Goal: Information Seeking & Learning: Learn about a topic

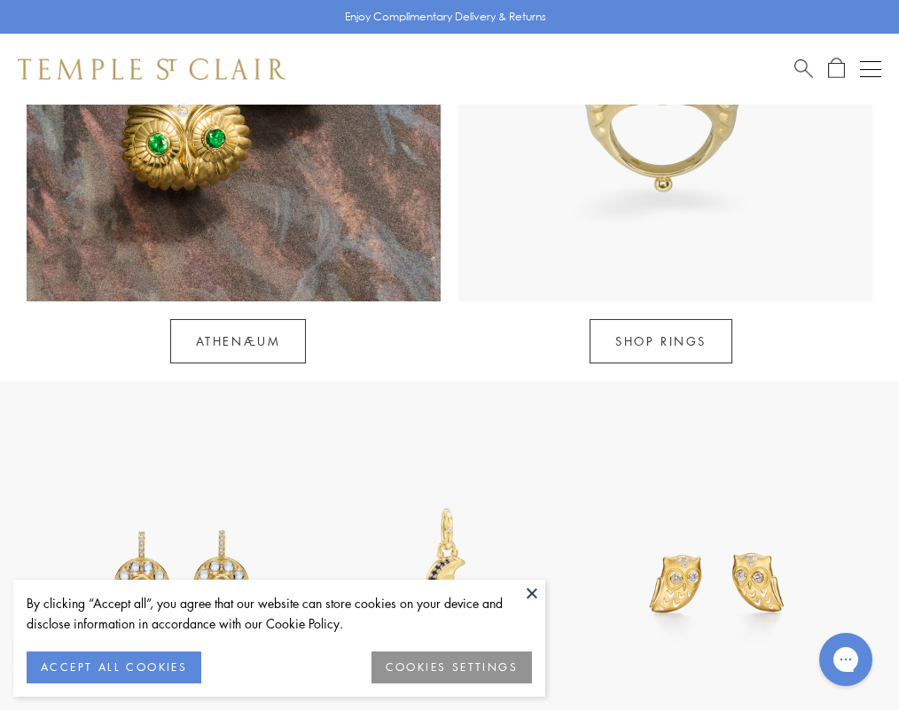
scroll to position [1521, 0]
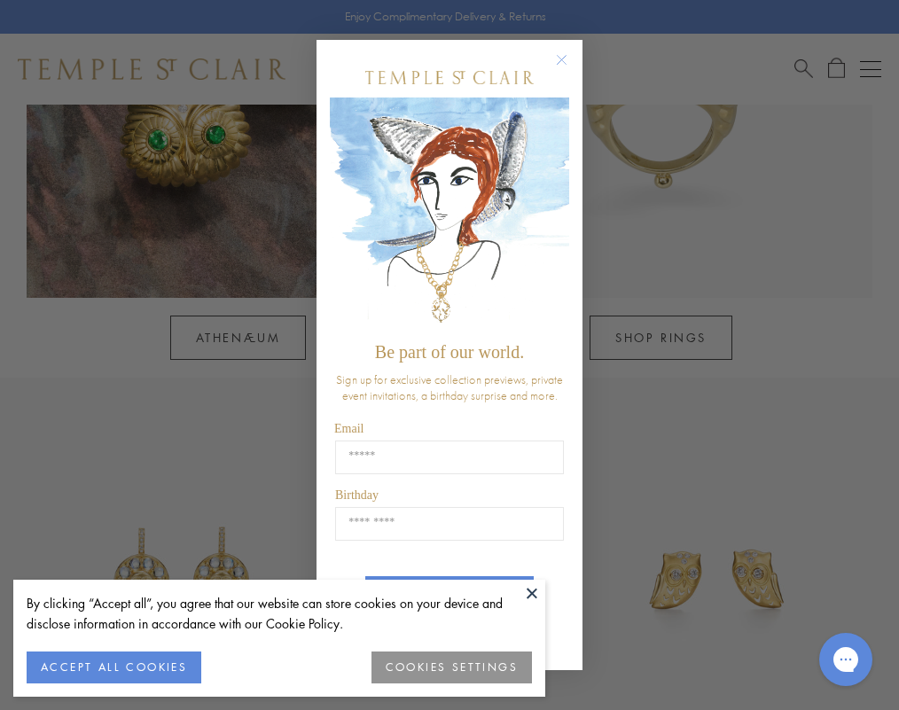
drag, startPoint x: 908, startPoint y: 118, endPoint x: 901, endPoint y: 127, distance: 11.3
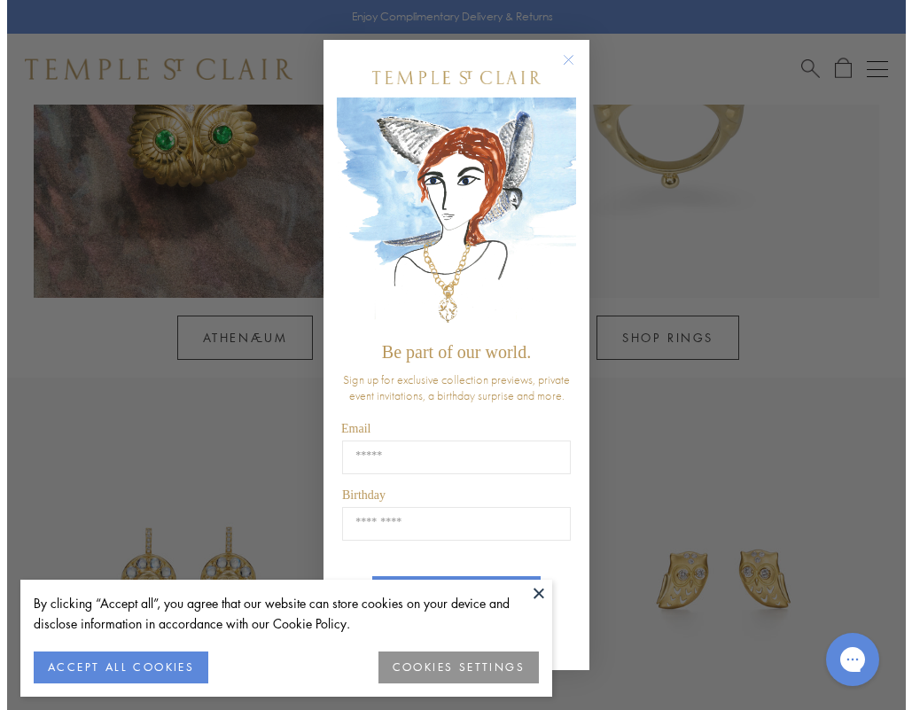
scroll to position [1546, 0]
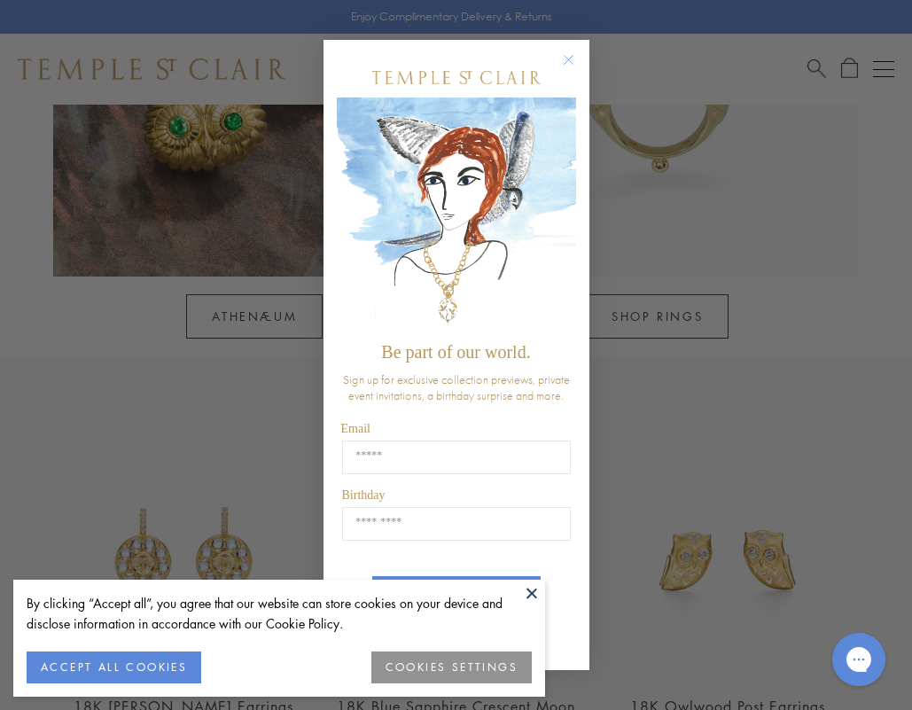
click at [570, 58] on circle "Close dialog" at bounding box center [567, 59] width 21 height 21
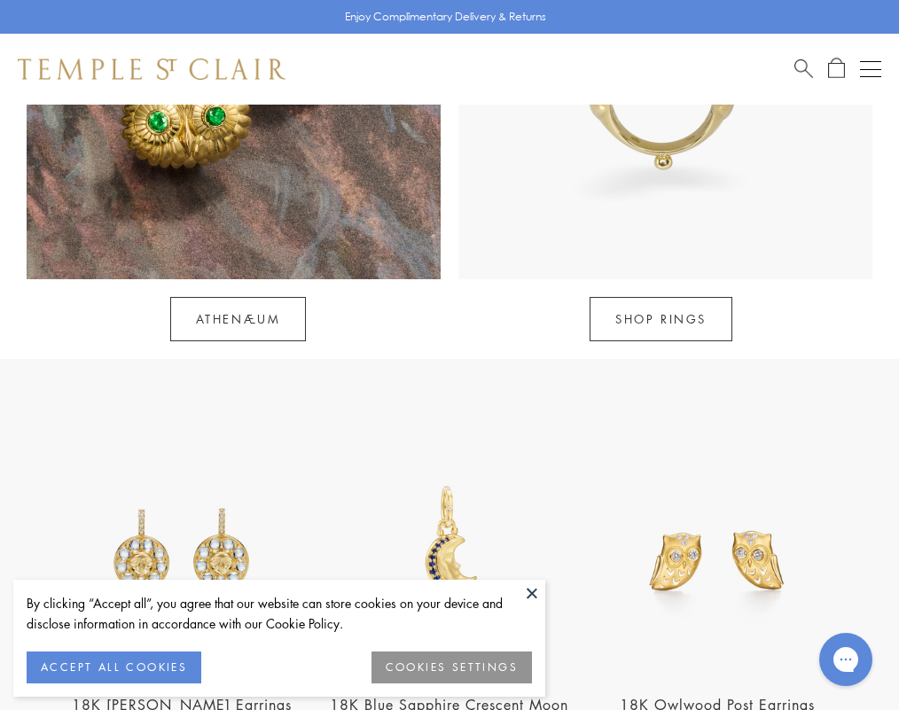
click at [799, 66] on span "Search" at bounding box center [803, 67] width 19 height 19
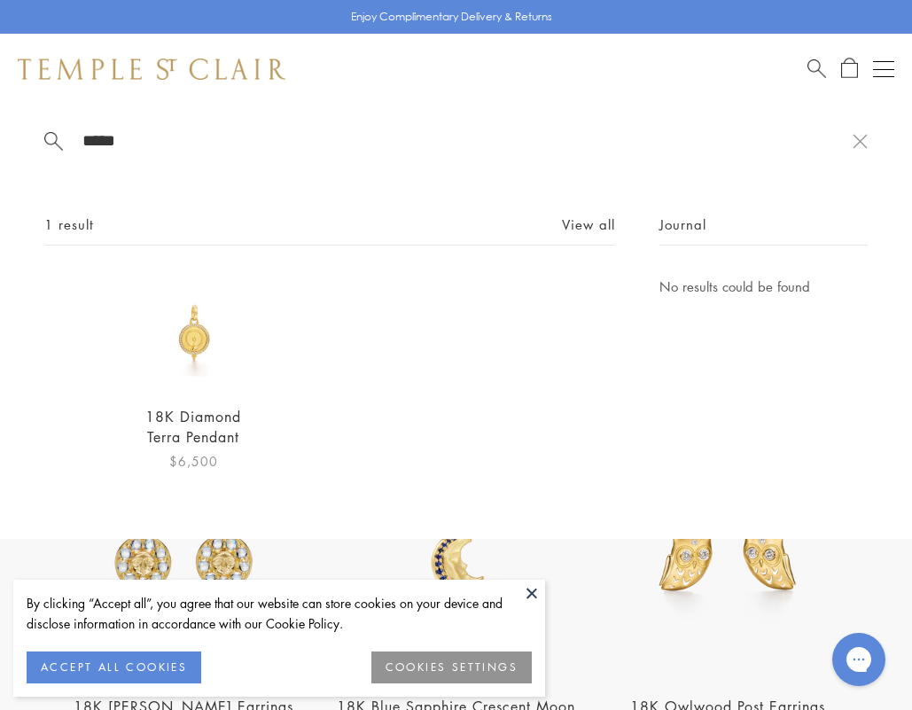
type input "*****"
click at [188, 410] on link "18K Diamond Terra Pendant" at bounding box center [193, 427] width 96 height 40
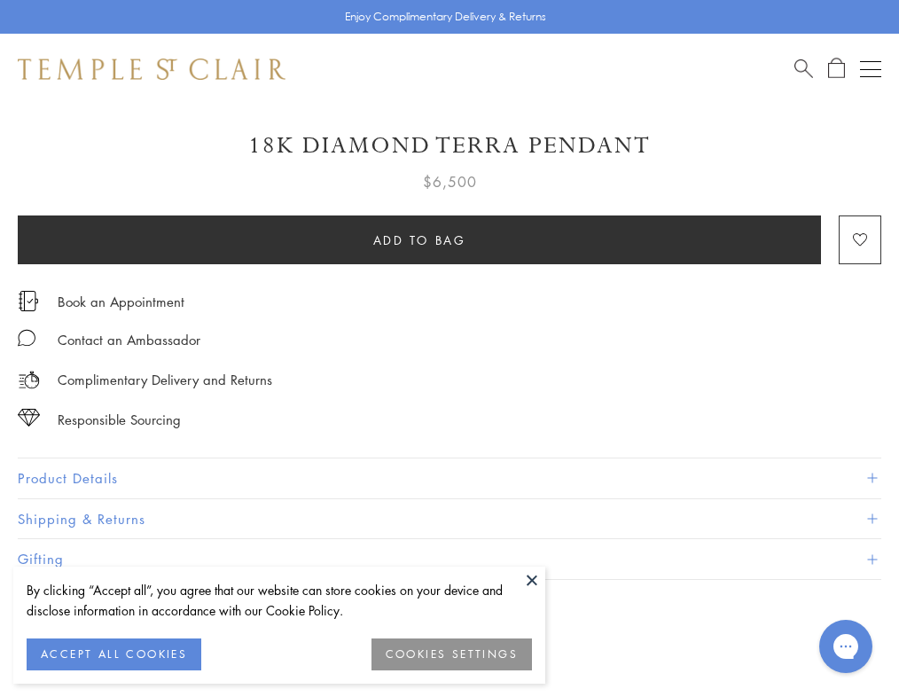
scroll to position [970, 0]
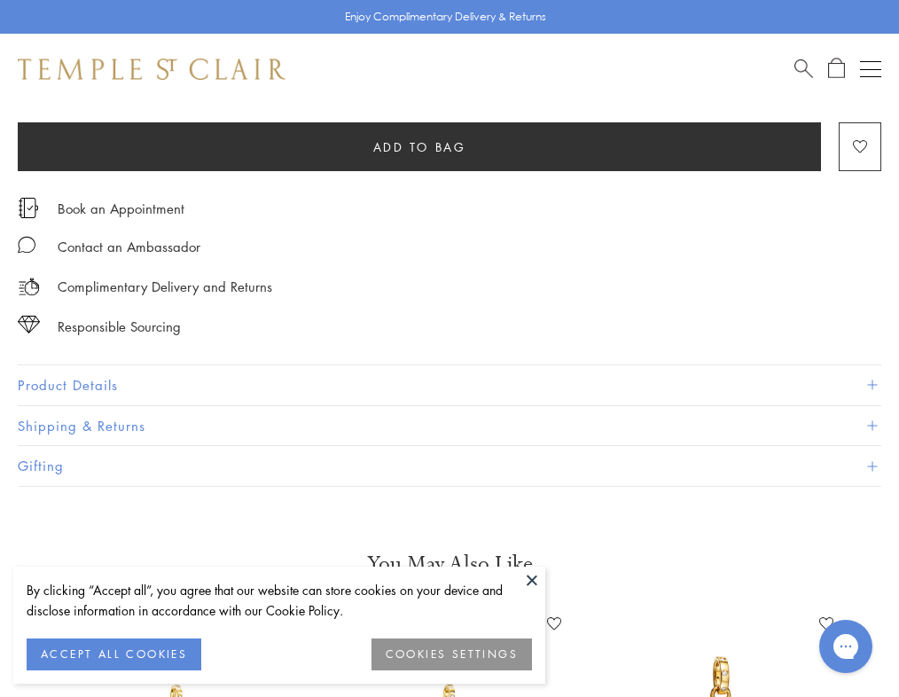
click at [59, 389] on button "Product Details" at bounding box center [449, 385] width 863 height 40
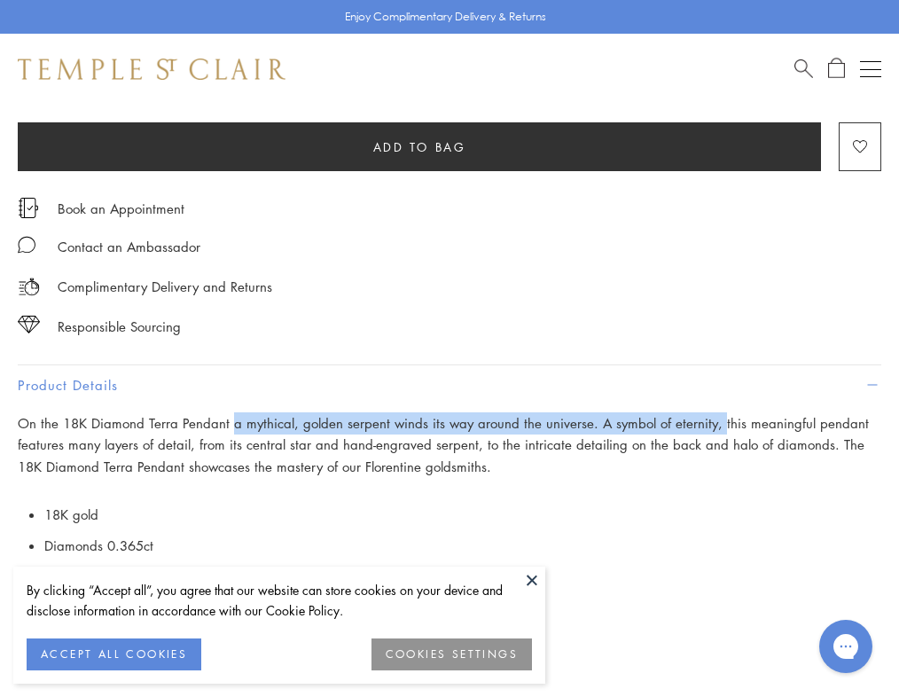
drag, startPoint x: 230, startPoint y: 418, endPoint x: 712, endPoint y: 409, distance: 482.2
click at [712, 412] on p "On the 18K Diamond Terra Pendant a mythical, golden serpent winds its way aroun…" at bounding box center [449, 445] width 863 height 66
copy p "a mythical, golden serpent winds its way around the universe. A symbol of etern…"
